Goal: Navigation & Orientation: Understand site structure

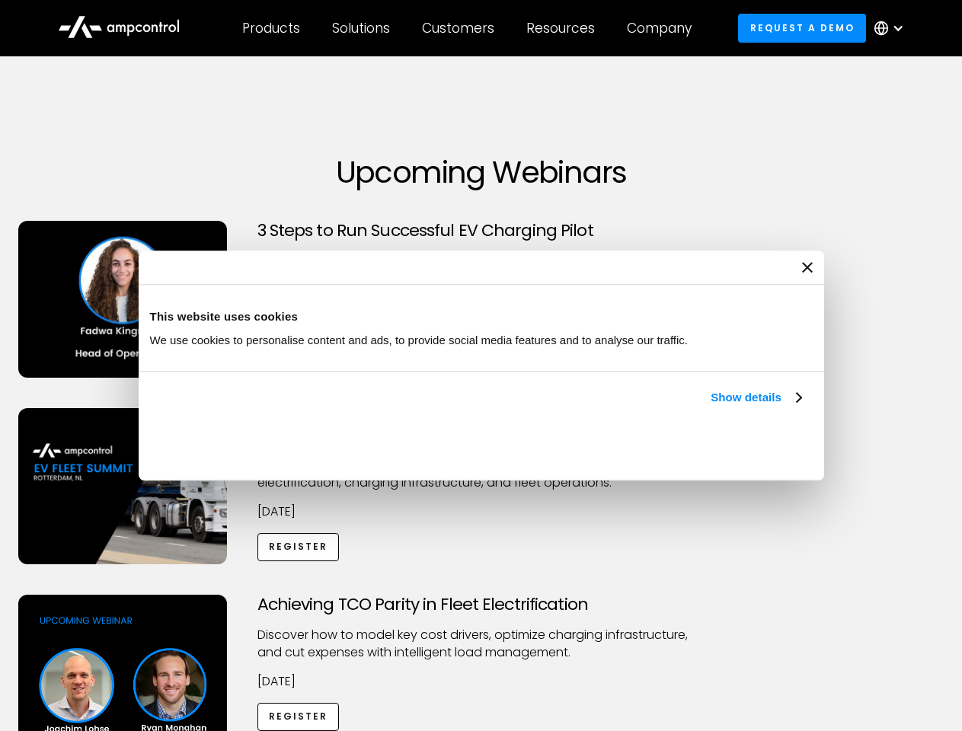
click at [711, 407] on link "Show details" at bounding box center [756, 397] width 90 height 18
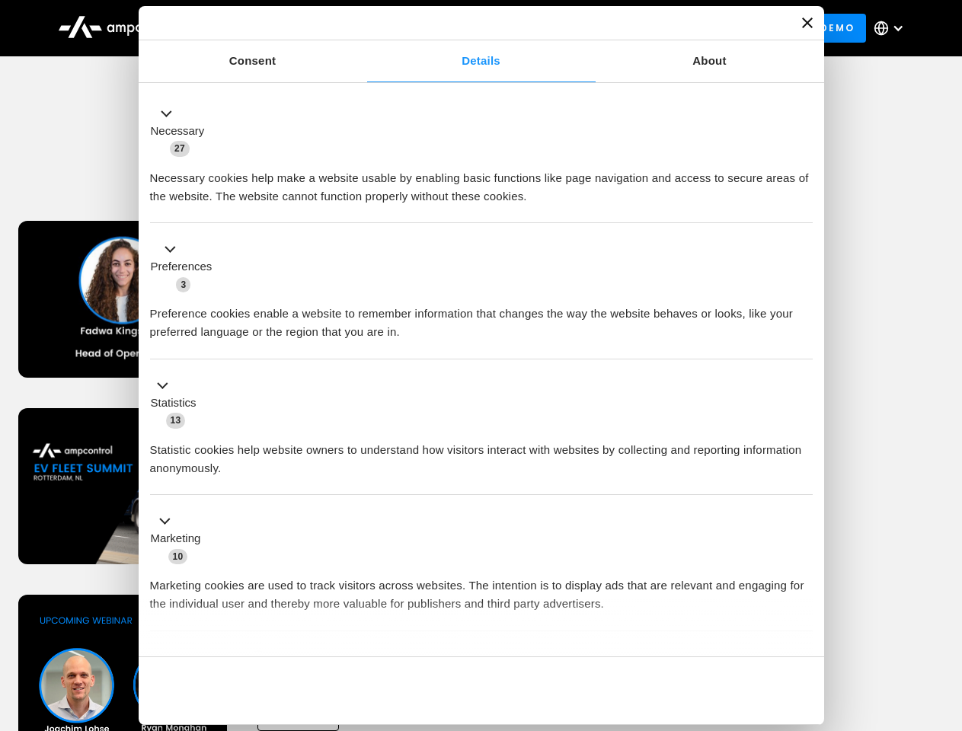
click at [803, 631] on ul "Necessary 27 Necessary cookies help make a website usable by enabling basic fun…" at bounding box center [480, 402] width 677 height 628
click at [945, 614] on div "Achieving TCO Parity in Fleet Electrification Discover how to model key cost dr…" at bounding box center [481, 714] width 957 height 239
click at [468, 28] on div "Customers" at bounding box center [458, 28] width 72 height 17
click at [270, 28] on div "Products" at bounding box center [271, 28] width 58 height 17
click at [362, 28] on div "Solutions" at bounding box center [361, 28] width 58 height 17
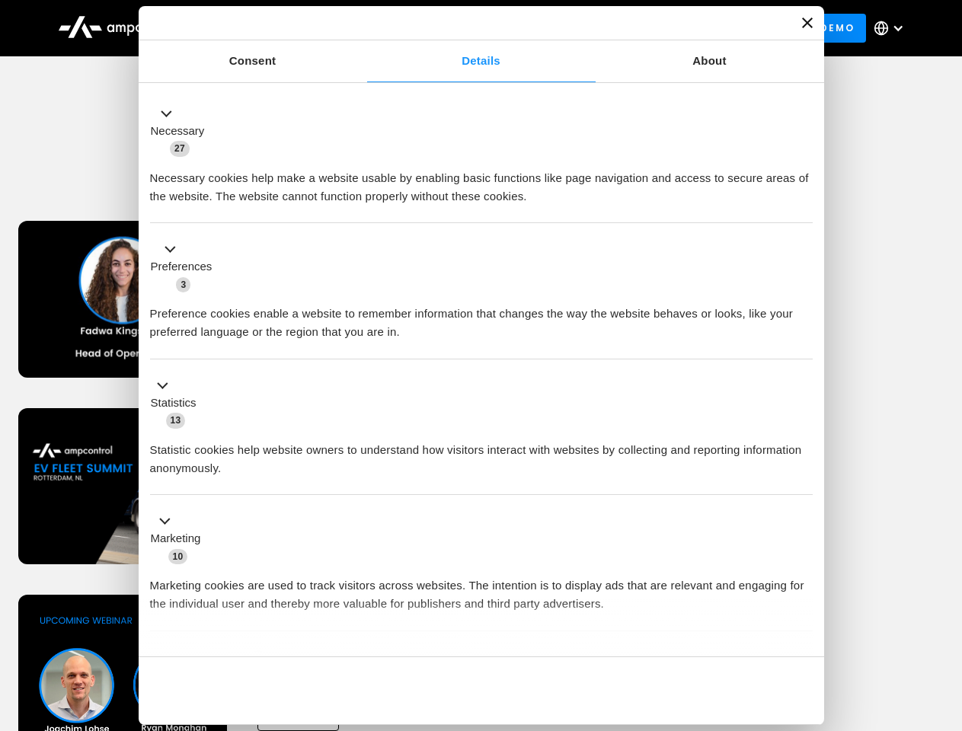
click at [461, 28] on div "Customers" at bounding box center [458, 28] width 72 height 17
click at [564, 28] on div "Resources" at bounding box center [560, 28] width 69 height 17
click at [664, 28] on div "Company" at bounding box center [659, 28] width 65 height 17
click at [893, 28] on div at bounding box center [898, 28] width 12 height 12
